Goal: Ask a question

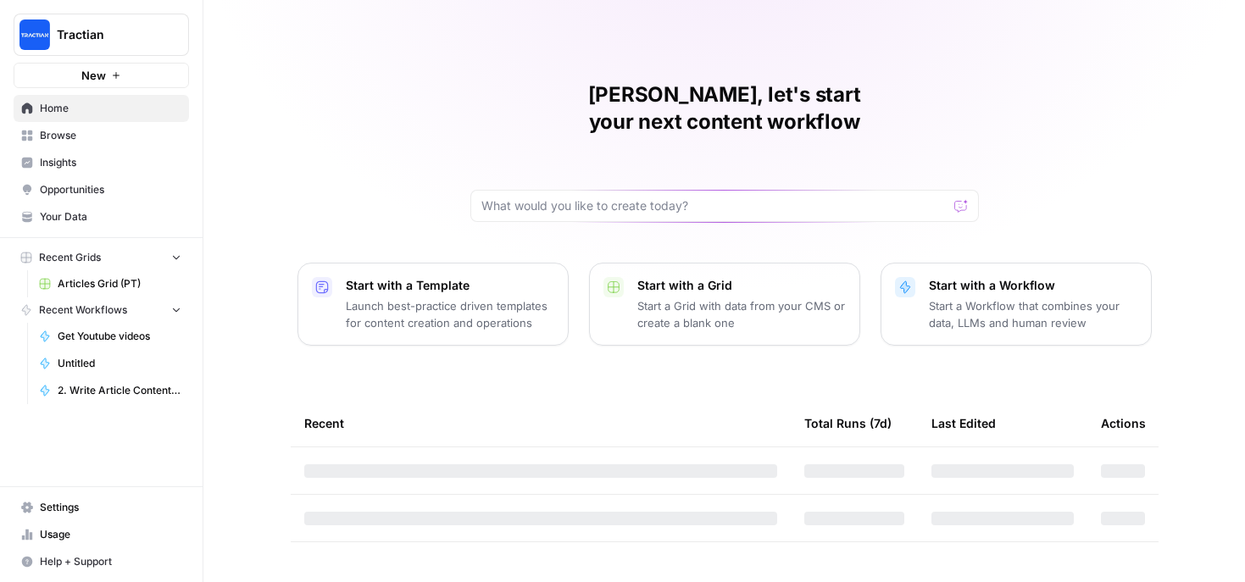
click at [133, 36] on span "Tractian" at bounding box center [108, 34] width 103 height 17
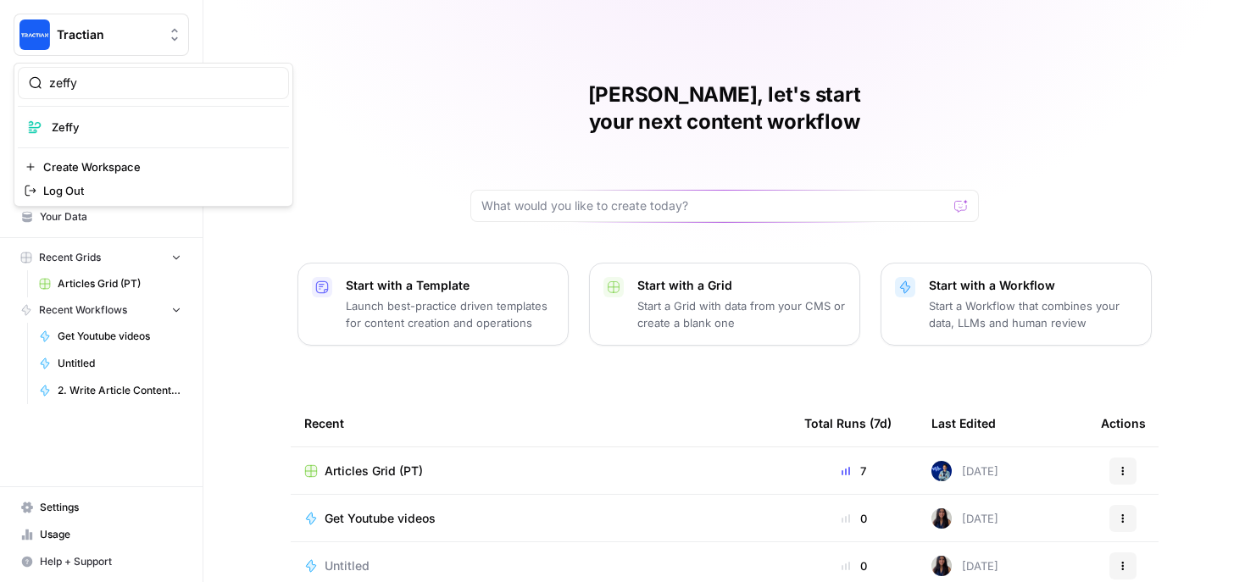
type input "zeffy"
click at [113, 125] on span "Zeffy" at bounding box center [164, 127] width 224 height 17
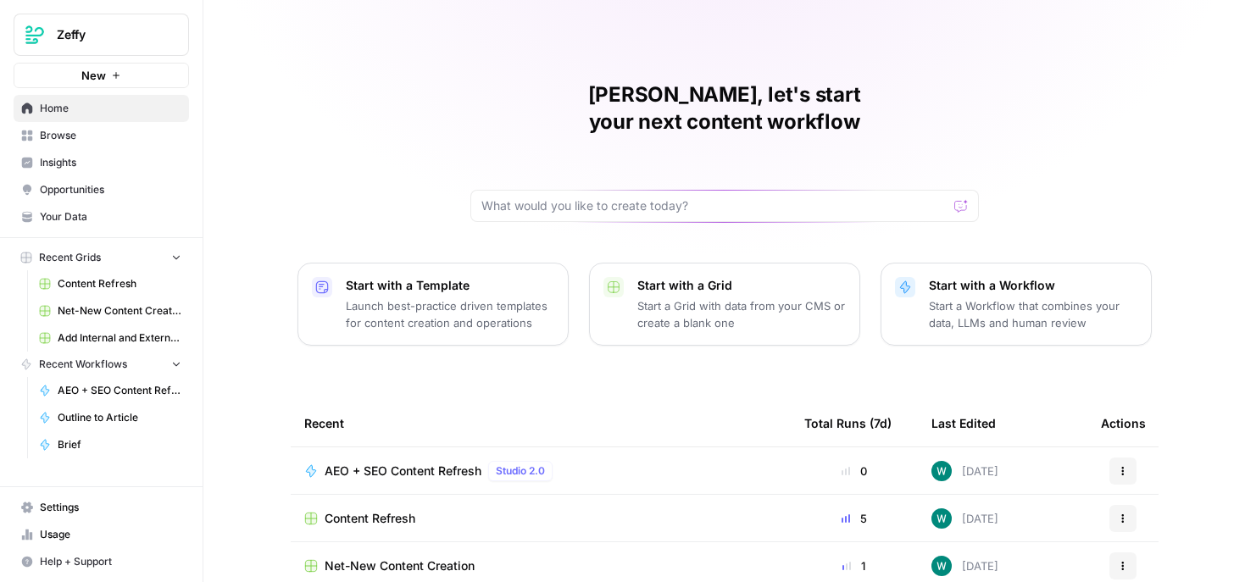
click at [104, 553] on button "Help + Support" at bounding box center [101, 562] width 175 height 27
drag, startPoint x: 274, startPoint y: 495, endPoint x: 938, endPoint y: 7, distance: 824.1
click at [0, 0] on body "Zeffy New Home Browse Insights Opportunities Your Data Recent Grids Content Ref…" at bounding box center [622, 291] width 1245 height 582
